Goal: Information Seeking & Learning: Learn about a topic

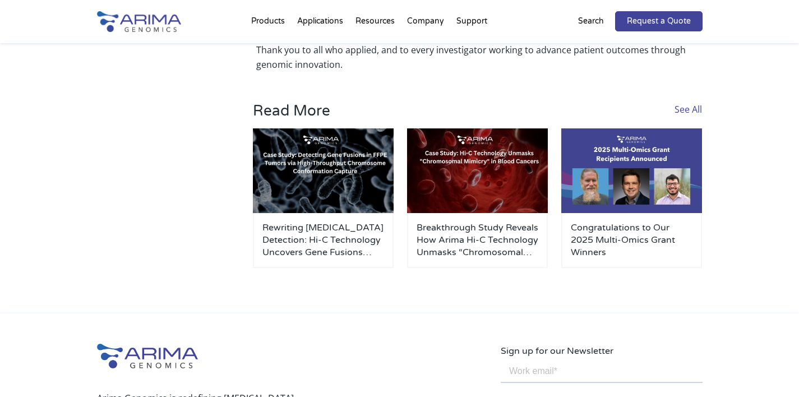
scroll to position [1031, 0]
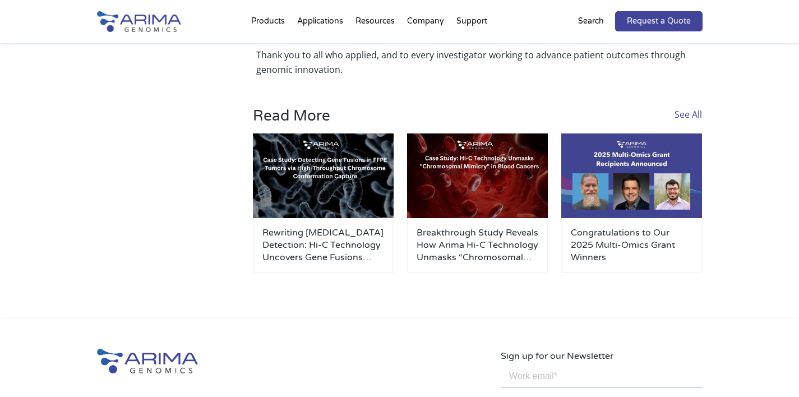
click at [694, 115] on link "See All" at bounding box center [687, 114] width 27 height 12
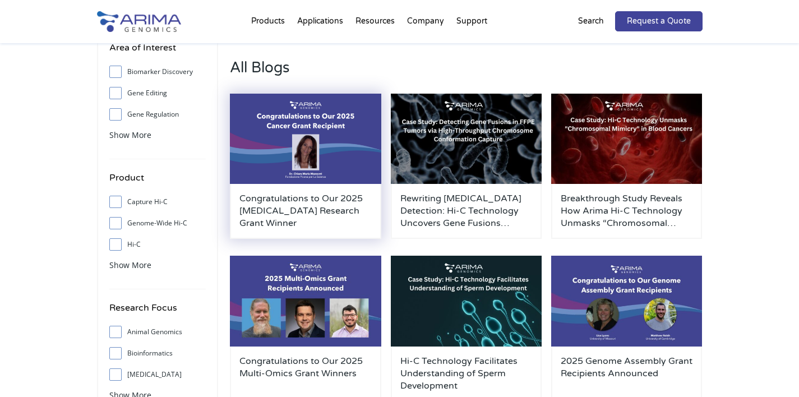
scroll to position [90, 0]
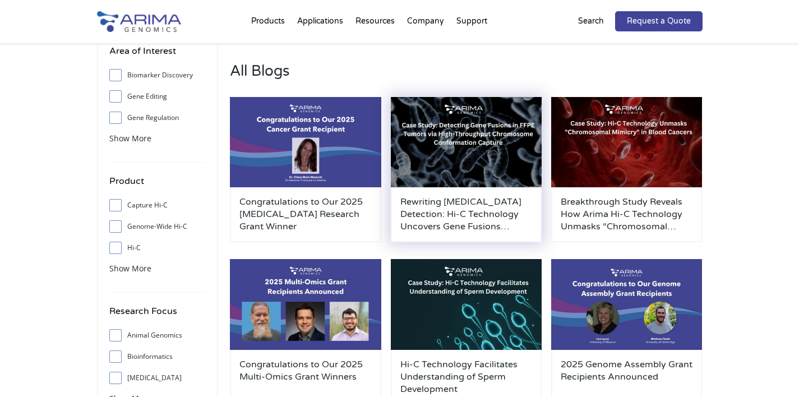
click at [458, 180] on img at bounding box center [466, 142] width 151 height 91
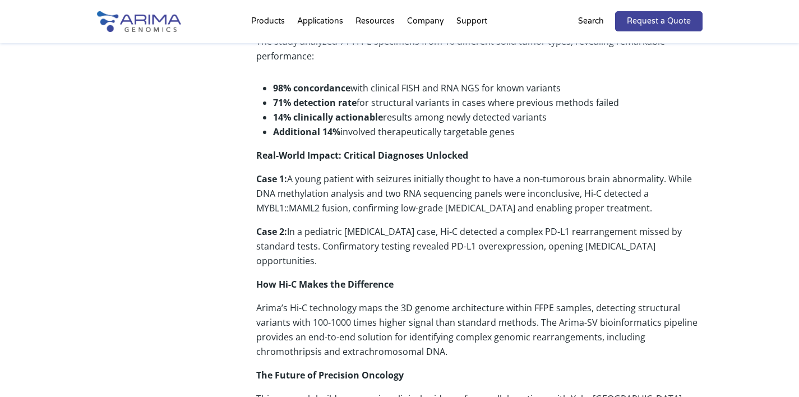
scroll to position [538, 0]
